Goal: Find specific page/section: Find specific page/section

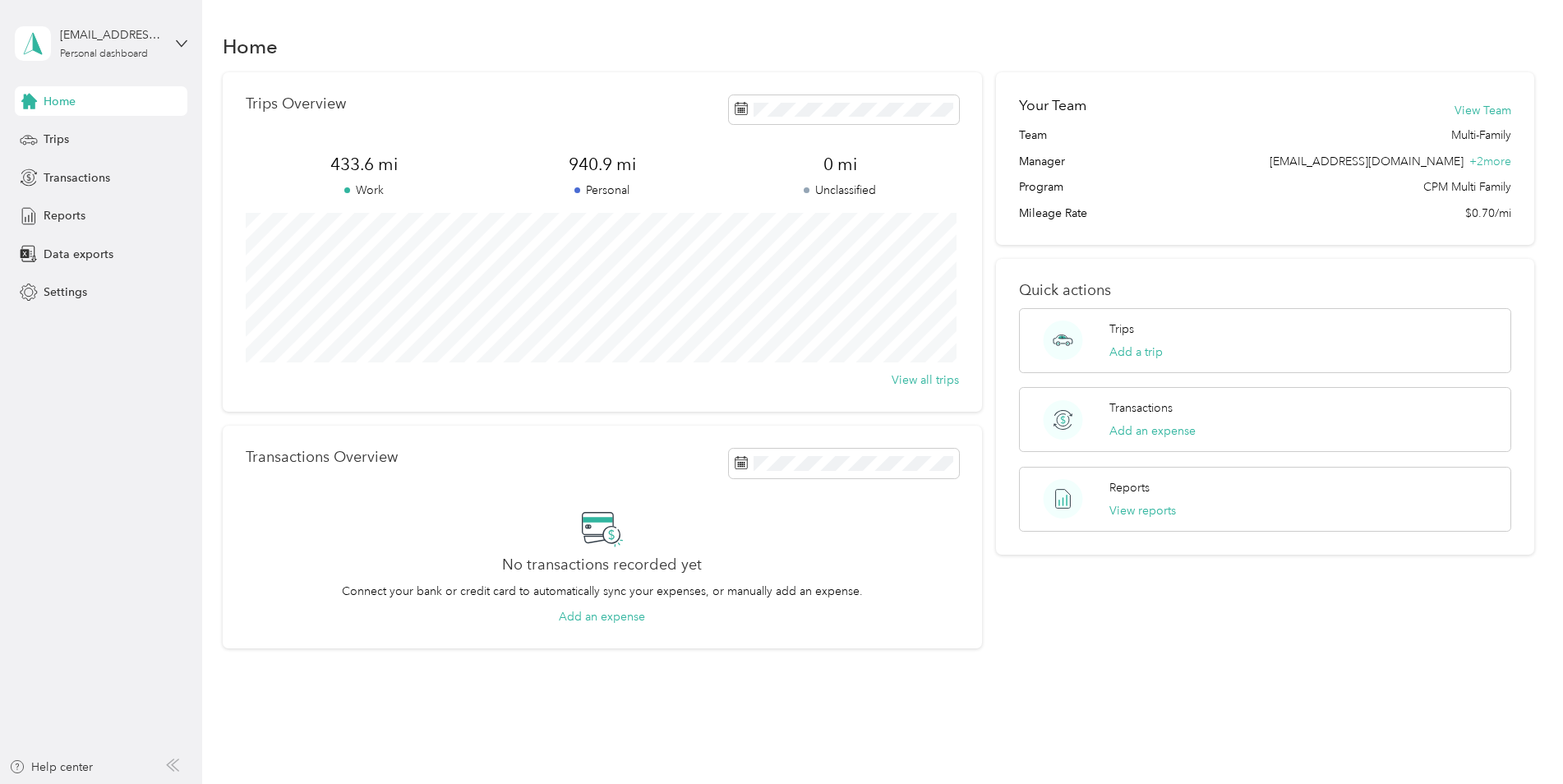
scroll to position [35, 0]
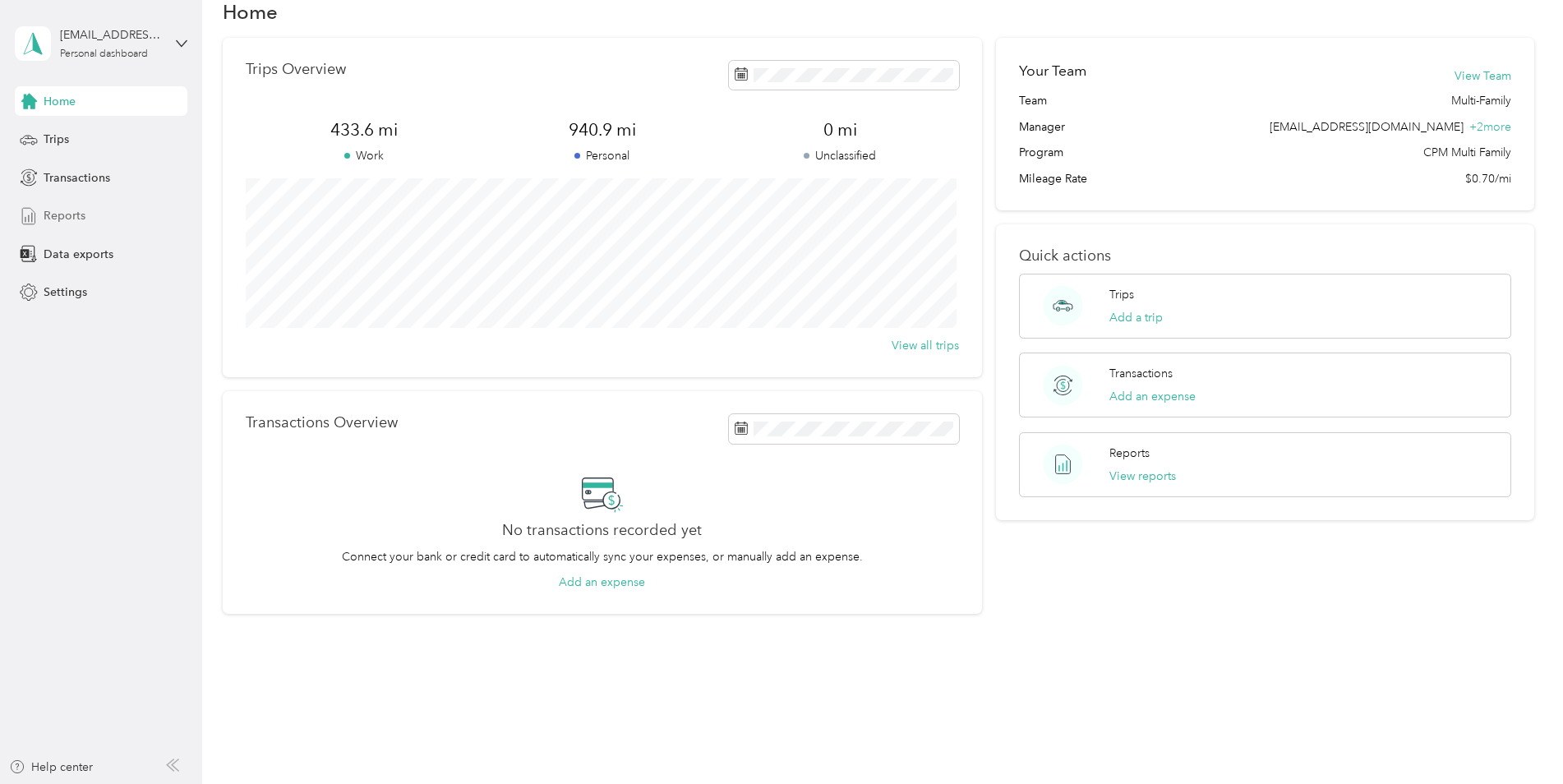
click at [51, 214] on span "Reports" at bounding box center [65, 215] width 42 height 17
